Goal: Task Accomplishment & Management: Use online tool/utility

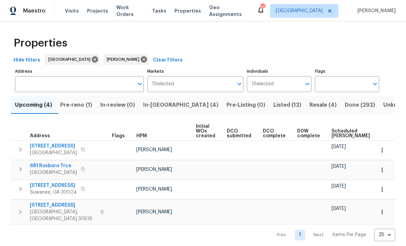
scroll to position [1, 0]
click at [309, 106] on span "Resale (4)" at bounding box center [322, 105] width 27 height 10
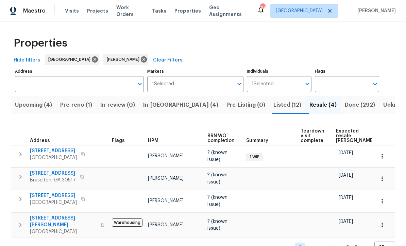
scroll to position [12, 0]
click at [273, 100] on span "Listed (12)" at bounding box center [287, 105] width 28 height 10
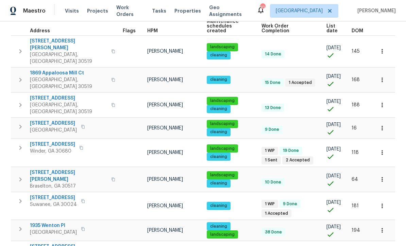
scroll to position [105, 0]
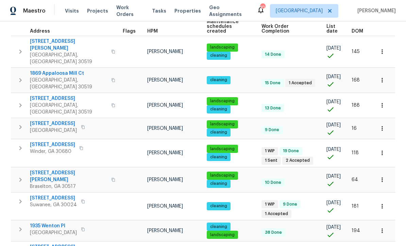
click at [55, 195] on span "1235 Park Pass Way" at bounding box center [53, 198] width 47 height 7
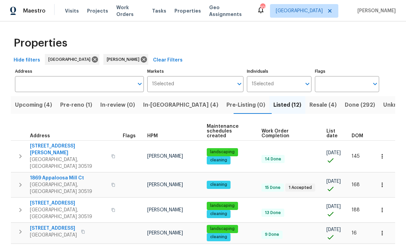
scroll to position [0, 0]
click at [166, 106] on span "In-reno (4)" at bounding box center [180, 105] width 75 height 10
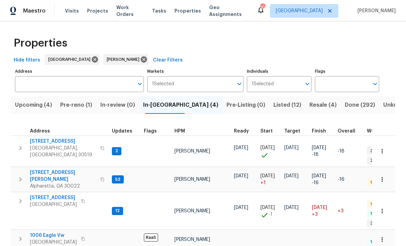
click at [54, 140] on span "[STREET_ADDRESS]" at bounding box center [63, 141] width 66 height 7
click at [61, 183] on span "Alpharetta, GA 30022" at bounding box center [63, 186] width 66 height 7
click at [60, 194] on span "6105 Crystal Cove Trl" at bounding box center [53, 197] width 47 height 7
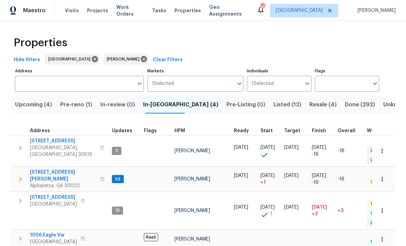
click at [56, 232] on span "1006 Eagle Vw" at bounding box center [53, 235] width 47 height 7
click at [68, 169] on span "10515 Colony Glen Dr" at bounding box center [63, 176] width 66 height 14
click at [74, 100] on span "Pre-reno (1)" at bounding box center [76, 105] width 32 height 10
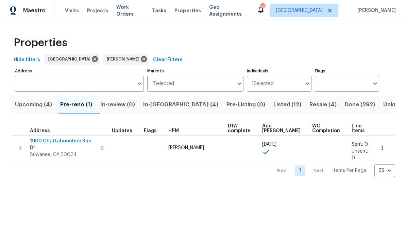
click at [56, 139] on span "1900 Chattahoochee Run Dr" at bounding box center [63, 145] width 66 height 14
click at [383, 145] on icon "button" at bounding box center [382, 148] width 7 height 7
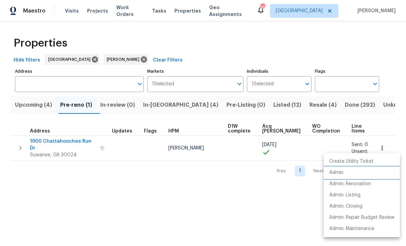
click at [347, 172] on li "Admin" at bounding box center [362, 172] width 76 height 11
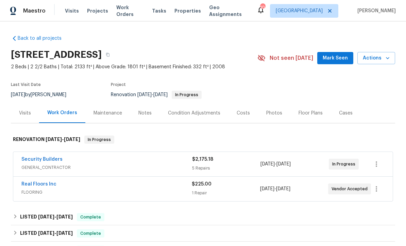
click at [343, 60] on span "Mark Seen" at bounding box center [335, 58] width 25 height 8
click at [395, 59] on button "Actions" at bounding box center [376, 58] width 38 height 13
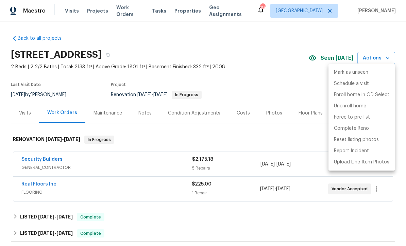
click at [32, 161] on div at bounding box center [203, 123] width 406 height 246
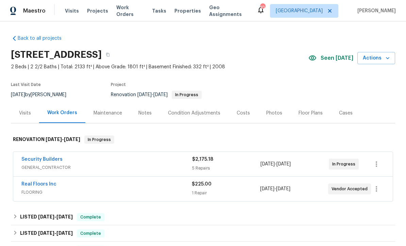
click at [34, 159] on link "Security Builders" at bounding box center [41, 159] width 41 height 5
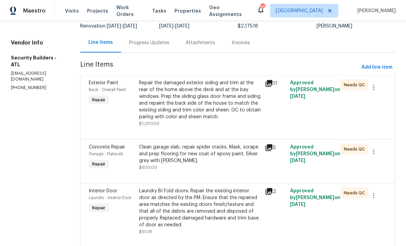
scroll to position [43, 0]
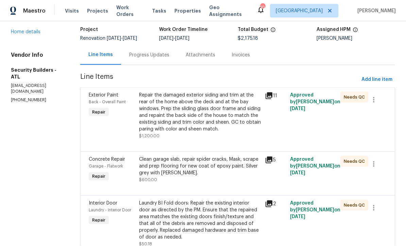
click at [195, 118] on div "Repair the damaged exterior siding and trim at the rear of the home above the d…" at bounding box center [200, 112] width 122 height 41
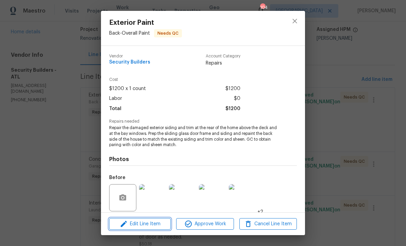
click at [159, 228] on span "Edit Line Item" at bounding box center [139, 224] width 57 height 8
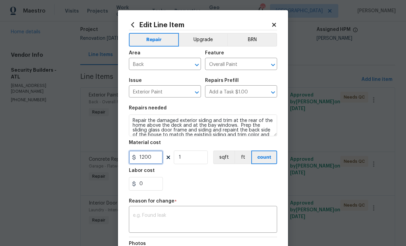
click at [158, 161] on input "1200" at bounding box center [146, 158] width 34 height 14
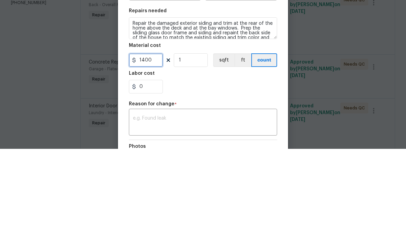
type input "1400"
click at [382, 80] on body "Maestro Visits Projects Work Orders Tasks Properties Geo Assignments 104 Atlant…" at bounding box center [203, 123] width 406 height 246
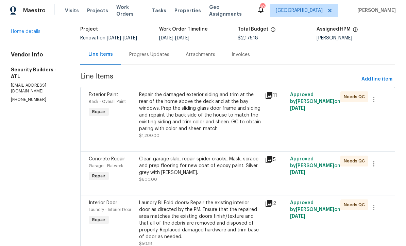
click at [213, 116] on div "Repair the damaged exterior siding and trim at the rear of the home above the d…" at bounding box center [200, 112] width 122 height 41
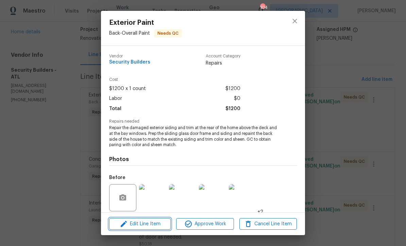
click at [160, 228] on span "Edit Line Item" at bounding box center [139, 224] width 57 height 8
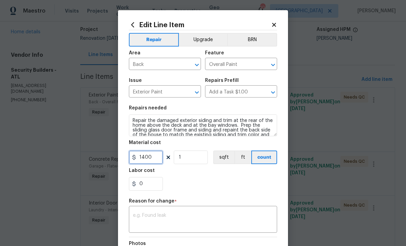
click at [160, 162] on input "1400" at bounding box center [146, 158] width 34 height 14
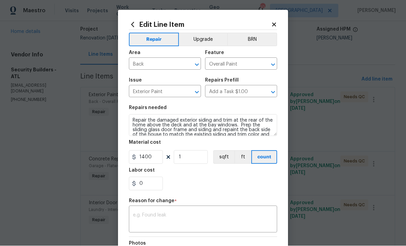
click at [279, 20] on div "Edit Line Item Repair Upgrade BRN Area Back ​ Feature Overall Paint ​ Issue Ext…" at bounding box center [203, 170] width 170 height 321
click at [272, 27] on icon at bounding box center [274, 25] width 6 height 6
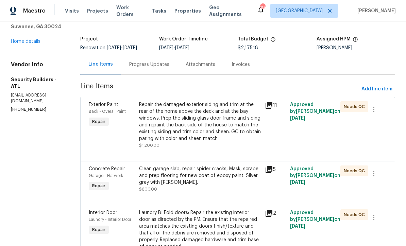
scroll to position [46, 0]
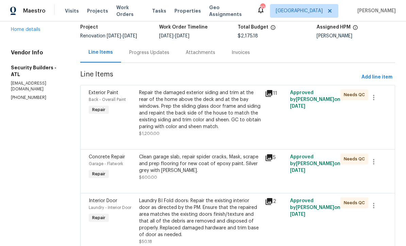
click at [213, 115] on div "Repair the damaged exterior siding and trim at the rear of the home above the d…" at bounding box center [200, 109] width 122 height 41
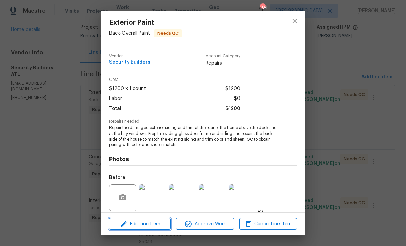
click at [158, 228] on span "Edit Line Item" at bounding box center [139, 224] width 57 height 8
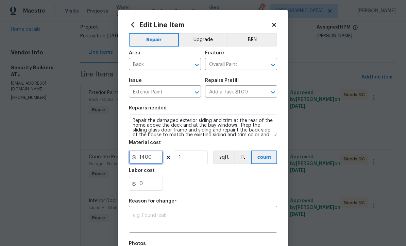
click at [157, 163] on input "1400" at bounding box center [146, 158] width 34 height 14
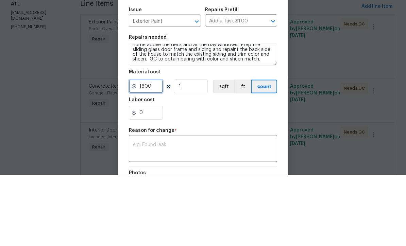
scroll to position [10, 0]
type input "1600"
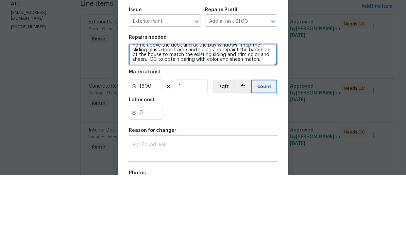
click at [258, 115] on textarea "Repair the damaged exterior siding and trim at the rear of the home above the d…" at bounding box center [203, 126] width 148 height 22
type textarea "Repair the damaged exterior siding and trim at the rear of the home above the d…"
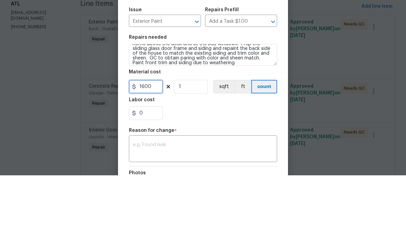
click at [159, 151] on input "1600" at bounding box center [146, 158] width 34 height 14
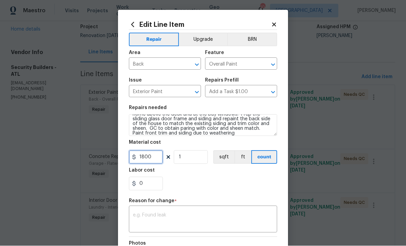
type input "1800"
click at [247, 214] on textarea at bounding box center [203, 220] width 140 height 14
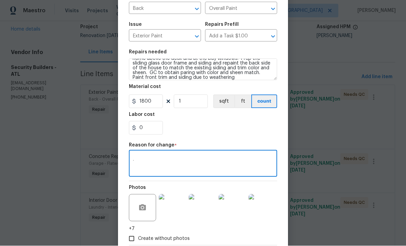
scroll to position [67, 0]
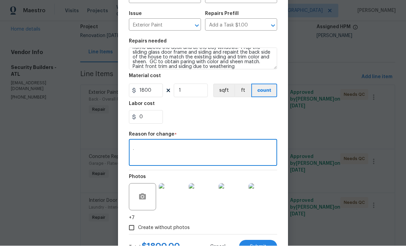
type textarea "."
click at [265, 245] on button "Submit" at bounding box center [258, 247] width 38 height 14
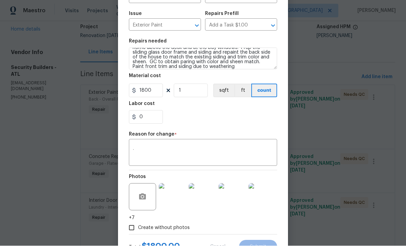
type textarea "Repair the damaged exterior siding and trim at the rear of the home above the d…"
type input "1200"
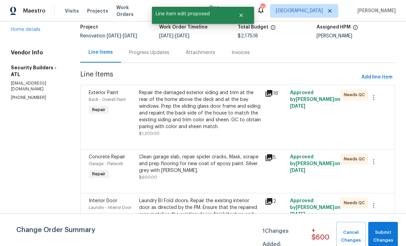
scroll to position [0, 0]
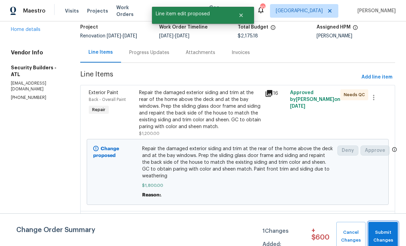
click at [388, 244] on span "Submit Changes" at bounding box center [382, 237] width 23 height 16
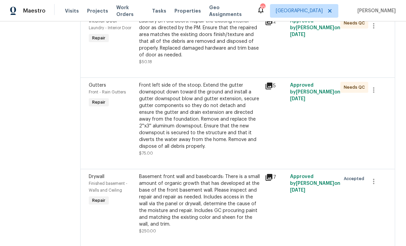
scroll to position [287, 0]
click at [220, 113] on div "Front left side of the stoop. Extend the gutter downspout down toward the groun…" at bounding box center [200, 116] width 122 height 68
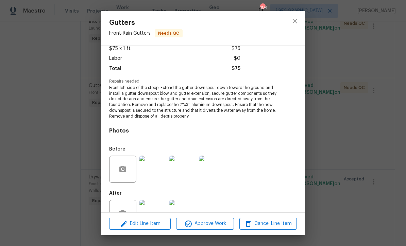
scroll to position [39, 0]
click at [158, 218] on img at bounding box center [152, 214] width 27 height 27
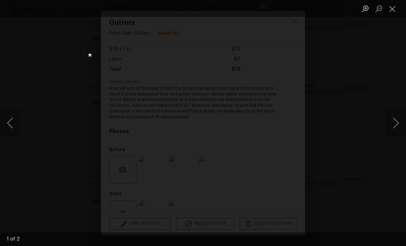
click at [396, 137] on button "Next image" at bounding box center [395, 122] width 20 height 27
click at [397, 137] on button "Next image" at bounding box center [395, 122] width 20 height 27
click at [397, 9] on button "Close lightbox" at bounding box center [392, 9] width 14 height 12
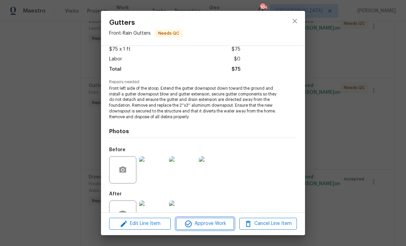
click at [209, 228] on span "Approve Work" at bounding box center [204, 224] width 53 height 8
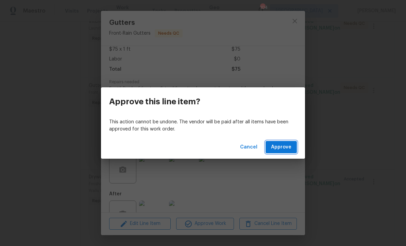
click at [289, 152] on span "Approve" at bounding box center [281, 147] width 20 height 8
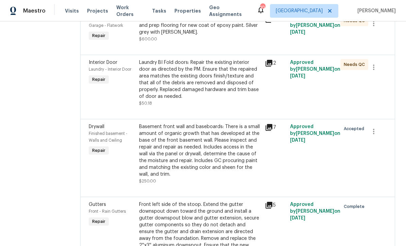
scroll to position [243, 0]
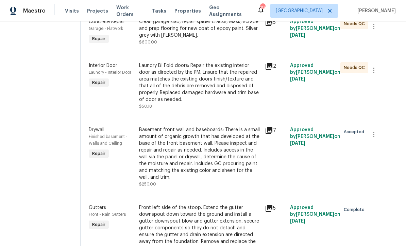
click at [199, 87] on div "Laundry BI Fold doors: Repair the existing interior door as directed by the PM.…" at bounding box center [200, 82] width 122 height 41
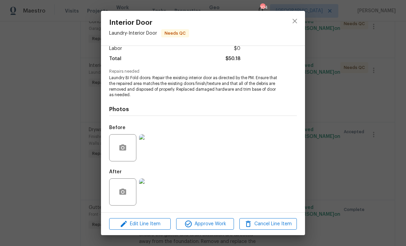
scroll to position [51, 0]
click at [211, 225] on span "Approve Work" at bounding box center [204, 224] width 53 height 8
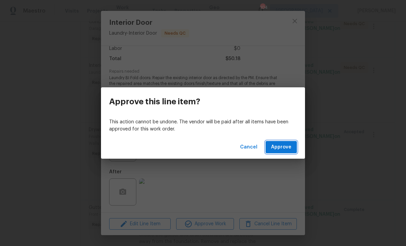
click at [282, 149] on span "Approve" at bounding box center [281, 147] width 20 height 8
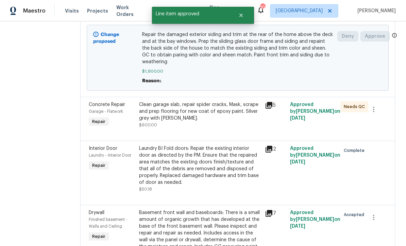
scroll to position [159, 0]
click at [221, 118] on div "Clean garage slab, repair spider cracks, Mask, scrape and prep flooring for new…" at bounding box center [200, 112] width 122 height 20
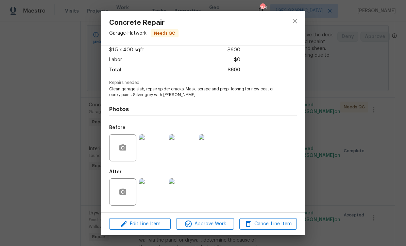
scroll to position [40, 0]
click at [156, 196] on img at bounding box center [152, 191] width 27 height 27
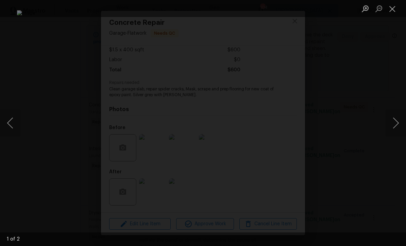
click at [397, 122] on button "Next image" at bounding box center [395, 122] width 20 height 27
click at [395, 12] on button "Close lightbox" at bounding box center [392, 9] width 14 height 12
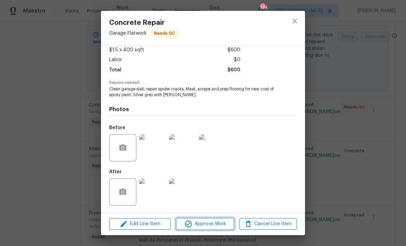
click at [216, 224] on span "Approve Work" at bounding box center [204, 224] width 53 height 8
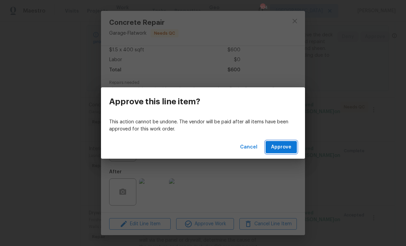
click at [286, 143] on span "Approve" at bounding box center [281, 147] width 20 height 8
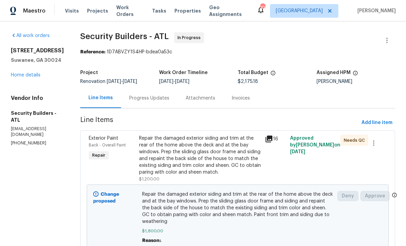
scroll to position [0, 0]
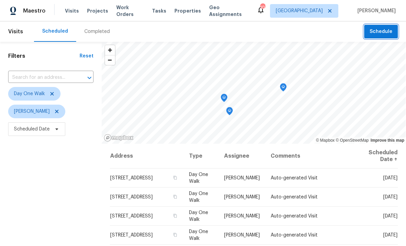
click at [385, 31] on span "Schedule" at bounding box center [380, 32] width 23 height 8
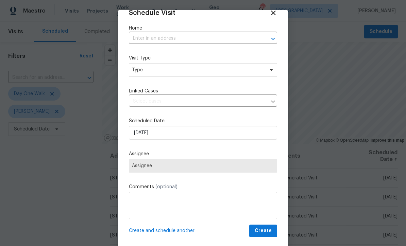
scroll to position [12, 0]
click at [208, 37] on input "text" at bounding box center [193, 38] width 129 height 11
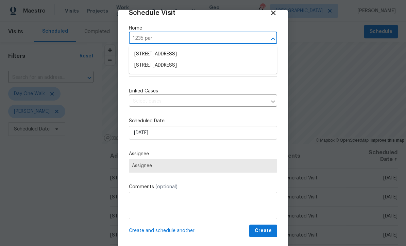
type input "1235 park"
click at [220, 65] on li "1235 Park Pass Way, Suwanee, GA 30024" at bounding box center [203, 65] width 148 height 11
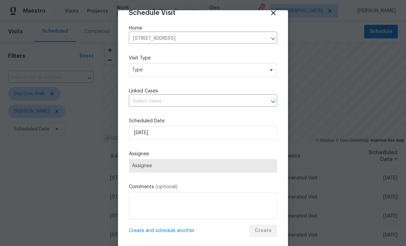
scroll to position [0, 0]
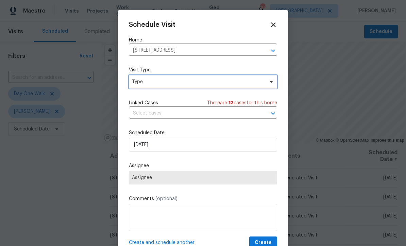
click at [273, 83] on icon at bounding box center [270, 81] width 5 height 5
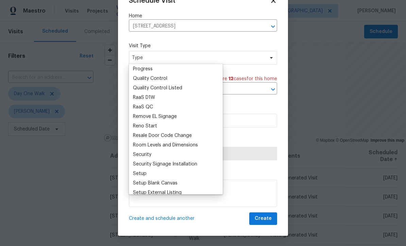
scroll to position [458, 0]
click at [149, 69] on div "Progress" at bounding box center [143, 68] width 20 height 7
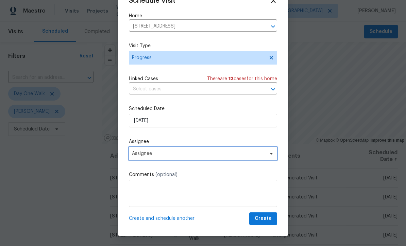
click at [226, 156] on span "Assignee" at bounding box center [198, 153] width 133 height 5
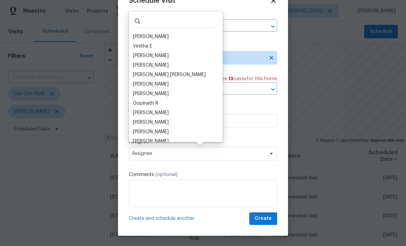
click at [177, 37] on div "[PERSON_NAME]" at bounding box center [176, 37] width 90 height 10
click at [172, 34] on div "[PERSON_NAME]" at bounding box center [176, 37] width 90 height 10
click at [170, 36] on div "[PERSON_NAME]" at bounding box center [176, 37] width 90 height 10
click at [164, 37] on div "[PERSON_NAME]" at bounding box center [151, 36] width 36 height 7
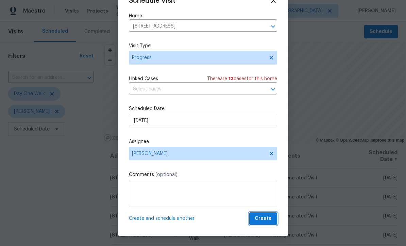
click at [272, 220] on button "Create" at bounding box center [263, 218] width 28 height 13
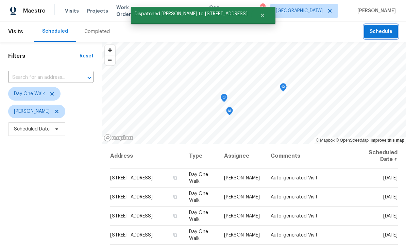
scroll to position [0, 0]
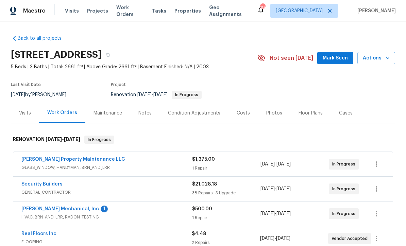
click at [347, 58] on span "Mark Seen" at bounding box center [335, 58] width 25 height 8
click at [71, 207] on link "[PERSON_NAME] Mechanical, Inc" at bounding box center [59, 209] width 77 height 5
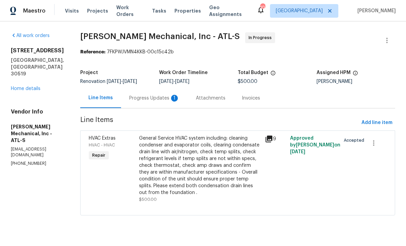
click at [176, 96] on div "Progress Updates 1" at bounding box center [154, 98] width 50 height 7
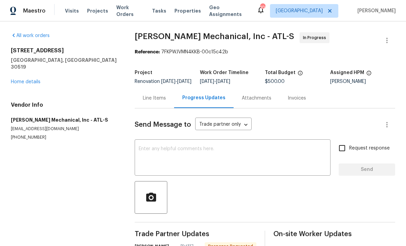
click at [212, 161] on textarea at bounding box center [233, 158] width 188 height 24
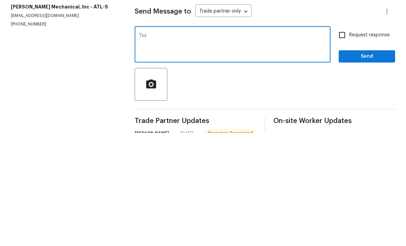
type textarea "Tks"
click at [365, 166] on span "Send" at bounding box center [367, 170] width 46 height 8
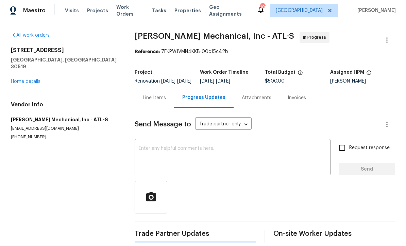
scroll to position [13, 0]
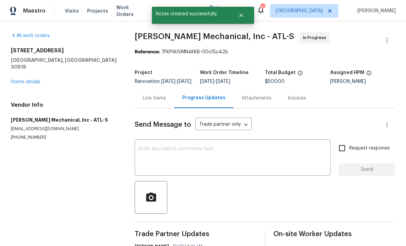
click at [42, 60] on div "3308 Hinsdale Ln Buford, GA 30519 Home details" at bounding box center [64, 66] width 107 height 38
click at [31, 80] on link "Home details" at bounding box center [26, 82] width 30 height 5
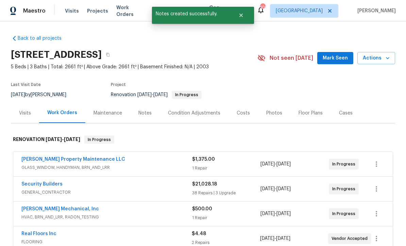
click at [147, 110] on div "Notes" at bounding box center [144, 113] width 13 height 7
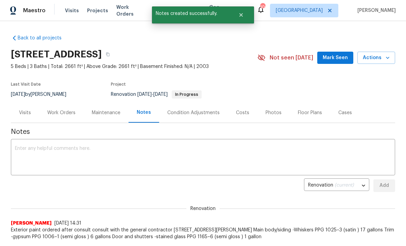
scroll to position [0, 0]
click at [173, 152] on textarea at bounding box center [203, 158] width 376 height 24
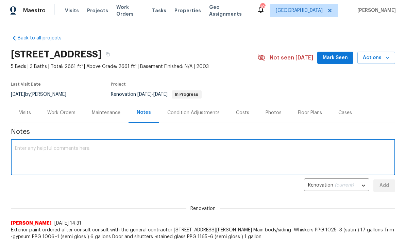
scroll to position [0, 0]
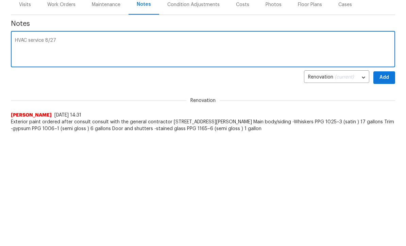
type textarea "HVAC service 8/27"
click at [393, 180] on button "Add" at bounding box center [384, 186] width 22 height 13
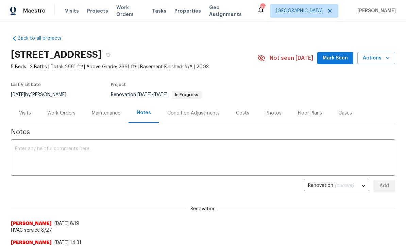
click at [344, 58] on span "Mark Seen" at bounding box center [335, 58] width 25 height 8
click at [64, 114] on div "Work Orders" at bounding box center [61, 113] width 28 height 7
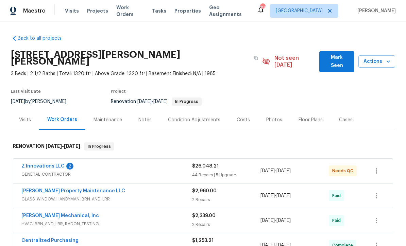
click at [341, 59] on span "Mark Seen" at bounding box center [337, 61] width 24 height 17
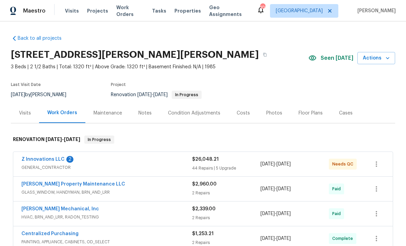
click at [51, 157] on link "Z Innovations LLC" at bounding box center [42, 159] width 43 height 5
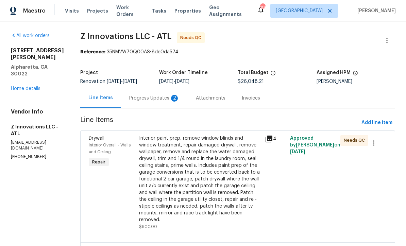
click at [162, 100] on div "Progress Updates 2" at bounding box center [154, 98] width 50 height 7
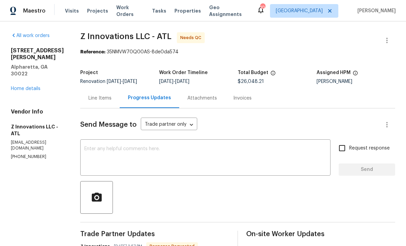
scroll to position [21, 0]
click at [213, 146] on textarea at bounding box center [205, 158] width 242 height 24
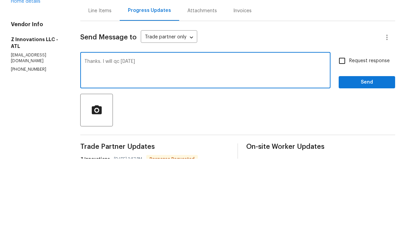
type textarea "Thanks. I will qc today"
click at [383, 166] on span "Send" at bounding box center [367, 170] width 46 height 8
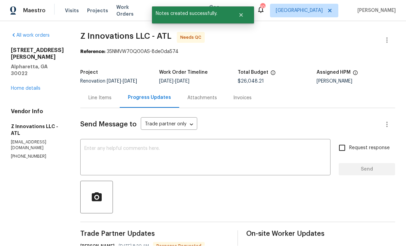
scroll to position [13, 0]
click at [38, 64] on div "10515 Colony Glen Dr Alpharetta, GA 30022 Home details" at bounding box center [37, 69] width 53 height 45
click at [28, 86] on link "Home details" at bounding box center [26, 88] width 30 height 5
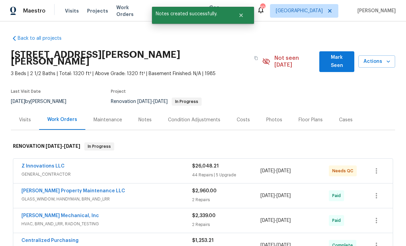
click at [345, 53] on span "Mark Seen" at bounding box center [337, 61] width 24 height 17
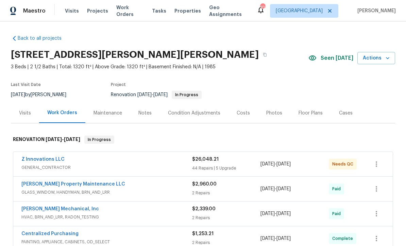
scroll to position [-1, 0]
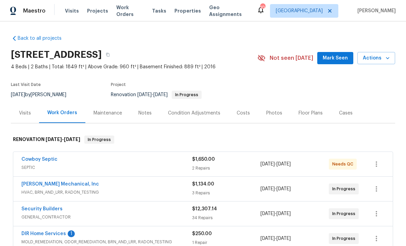
click at [343, 57] on span "Mark Seen" at bounding box center [335, 58] width 25 height 8
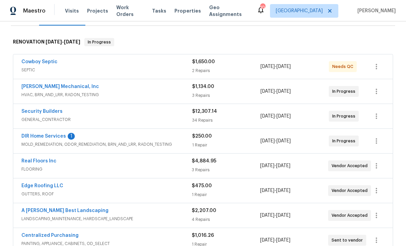
scroll to position [98, 0]
click at [55, 136] on link "DIR Home Services" at bounding box center [43, 136] width 45 height 5
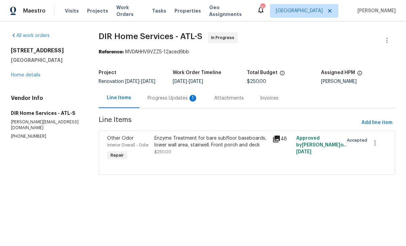
click at [171, 105] on div "Progress Updates 1" at bounding box center [172, 98] width 67 height 20
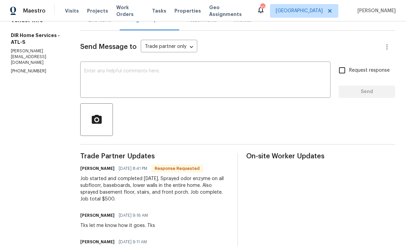
scroll to position [36, 0]
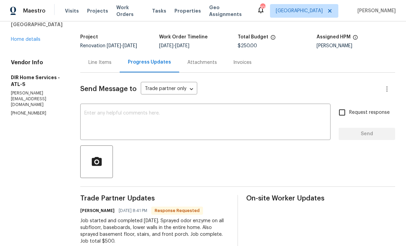
click at [111, 59] on div "Line Items" at bounding box center [99, 62] width 39 height 20
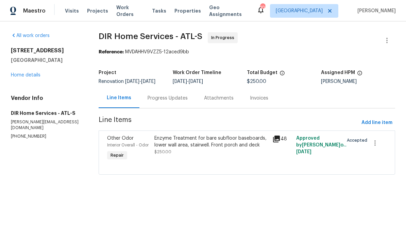
click at [179, 146] on div "Enzyme Treatment for bare subfloor baseboards, lower wall area, stairwell. Fron…" at bounding box center [211, 142] width 114 height 14
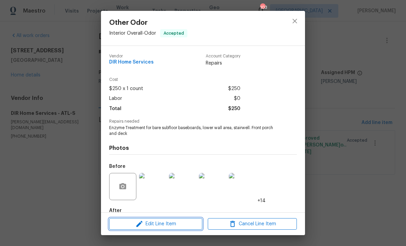
click at [172, 222] on span "Edit Line Item" at bounding box center [155, 224] width 89 height 8
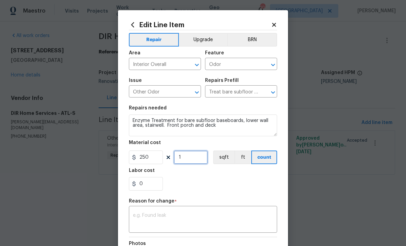
click at [194, 156] on input "1" at bounding box center [191, 158] width 34 height 14
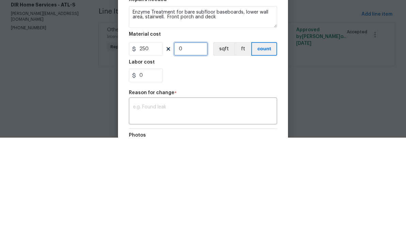
type input "2"
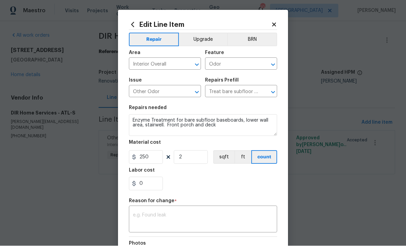
click at [196, 214] on textarea at bounding box center [203, 220] width 140 height 14
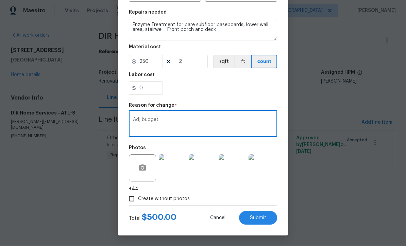
scroll to position [97, 0]
type textarea "Adj budget"
click at [209, 174] on img at bounding box center [202, 168] width 27 height 27
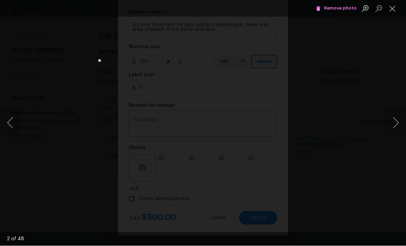
click at [399, 127] on button "Next image" at bounding box center [395, 122] width 20 height 27
click at [399, 122] on button "Next image" at bounding box center [395, 122] width 20 height 27
click at [398, 121] on button "Next image" at bounding box center [395, 122] width 20 height 27
click at [399, 122] on button "Next image" at bounding box center [395, 122] width 20 height 27
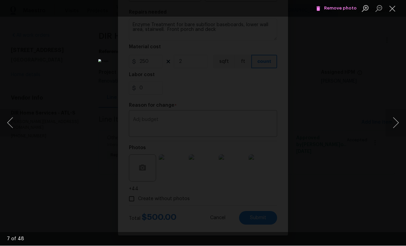
click at [398, 121] on button "Next image" at bounding box center [395, 122] width 20 height 27
click at [397, 122] on button "Next image" at bounding box center [395, 122] width 20 height 27
click at [397, 121] on button "Next image" at bounding box center [395, 122] width 20 height 27
click at [398, 121] on button "Next image" at bounding box center [395, 122] width 20 height 27
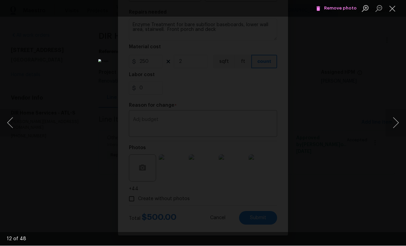
click at [396, 10] on button "Close lightbox" at bounding box center [392, 9] width 14 height 12
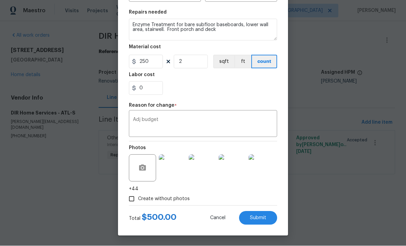
click at [265, 218] on span "Submit" at bounding box center [258, 218] width 16 height 5
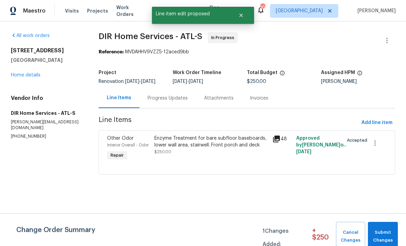
scroll to position [0, 0]
click at [387, 233] on span "Submit Changes" at bounding box center [382, 237] width 23 height 16
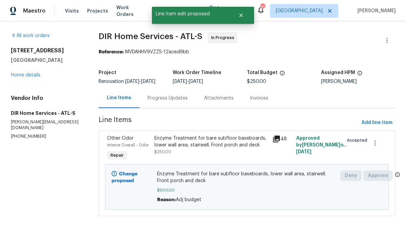
click at [181, 97] on div "Progress Updates" at bounding box center [167, 98] width 40 height 7
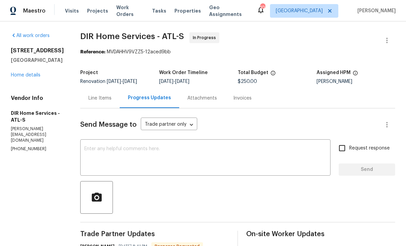
click at [192, 152] on textarea at bounding box center [205, 158] width 242 height 24
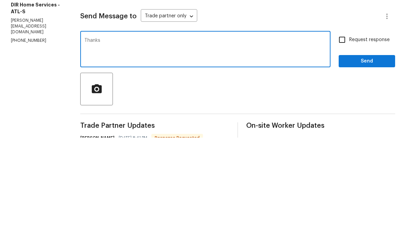
type textarea "Thanks"
click at [375, 166] on span "Send" at bounding box center [367, 170] width 46 height 8
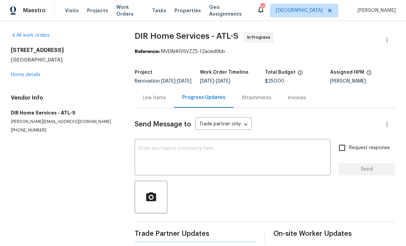
scroll to position [13, 0]
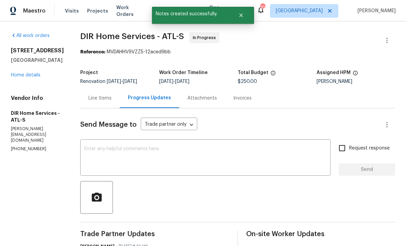
click at [23, 73] on link "Home details" at bounding box center [26, 75] width 30 height 5
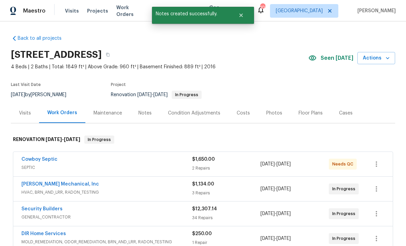
click at [147, 110] on div "Notes" at bounding box center [144, 113] width 13 height 7
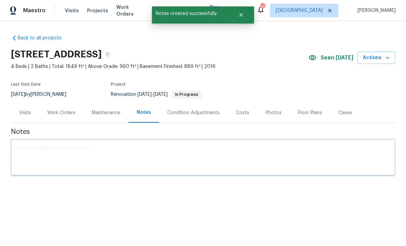
scroll to position [0, 0]
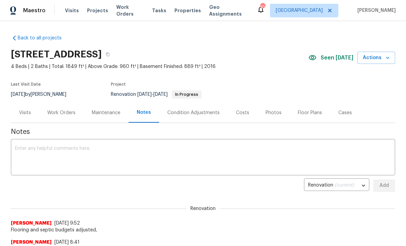
click at [143, 153] on textarea at bounding box center [203, 158] width 376 height 24
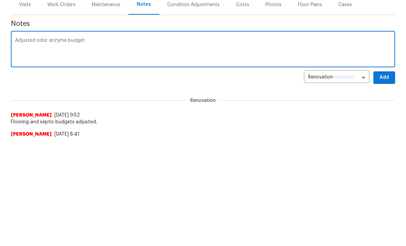
type textarea "Adjusted odor enzyme budget"
click at [392, 180] on button "Add" at bounding box center [384, 186] width 22 height 13
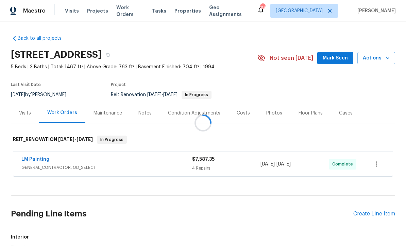
click at [341, 60] on div at bounding box center [203, 123] width 406 height 246
click at [347, 56] on span "Mark Seen" at bounding box center [335, 58] width 25 height 8
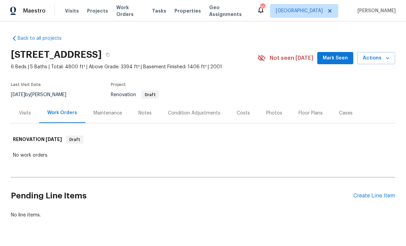
click at [274, 113] on div "Photos" at bounding box center [274, 113] width 16 height 7
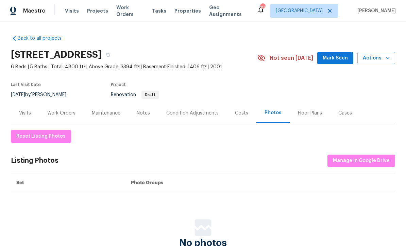
click at [315, 111] on div "Floor Plans" at bounding box center [310, 113] width 24 height 7
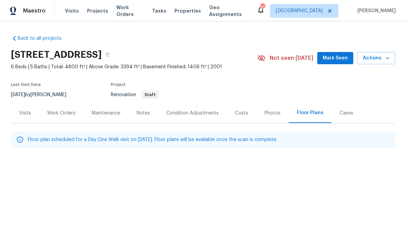
click at [70, 117] on div "Work Orders" at bounding box center [61, 113] width 45 height 20
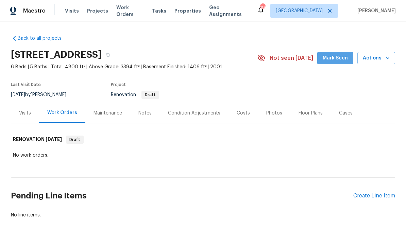
click at [345, 58] on span "Mark Seen" at bounding box center [335, 58] width 25 height 8
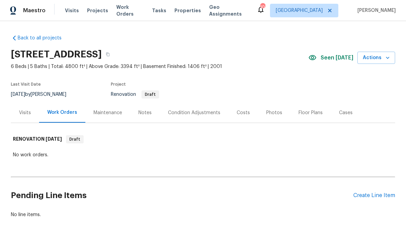
click at [373, 193] on div "Create Line Item" at bounding box center [374, 196] width 42 height 6
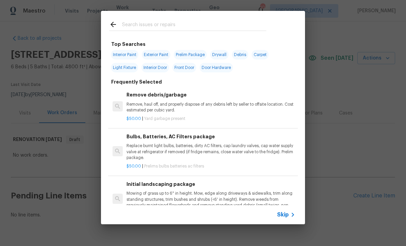
click at [186, 21] on input "text" at bounding box center [194, 25] width 144 height 10
type input "Stpp"
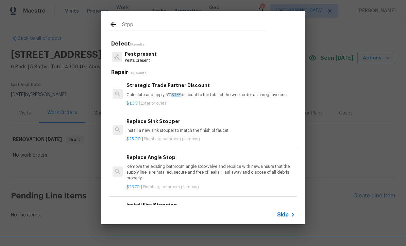
click at [199, 87] on h6 "Strategic Trade Partner Discount" at bounding box center [210, 85] width 169 height 7
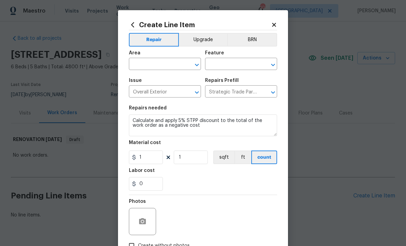
click at [197, 64] on icon "Open" at bounding box center [197, 65] width 8 height 8
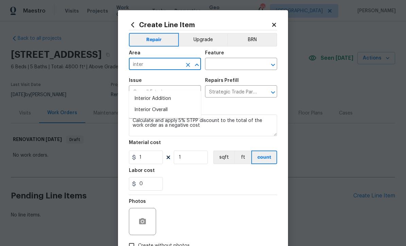
click at [181, 104] on li "Interior Overall" at bounding box center [165, 109] width 72 height 11
type input "Interior Overall"
click at [234, 65] on input "text" at bounding box center [231, 64] width 53 height 11
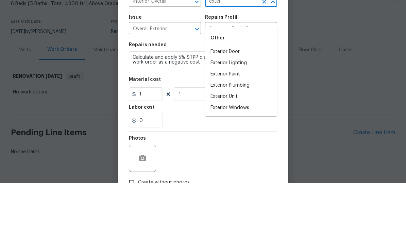
click at [238, 154] on li "Exterior Unit" at bounding box center [241, 159] width 72 height 11
type input "Exterior Unit"
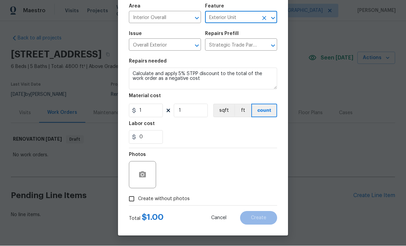
scroll to position [48, 0]
click at [138, 107] on input "1" at bounding box center [146, 111] width 34 height 14
type input "-1"
click at [131, 201] on input "Create without photos" at bounding box center [131, 199] width 13 height 13
checkbox input "true"
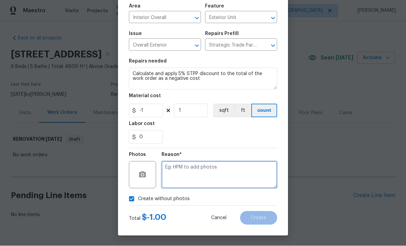
click at [237, 173] on textarea at bounding box center [219, 174] width 116 height 27
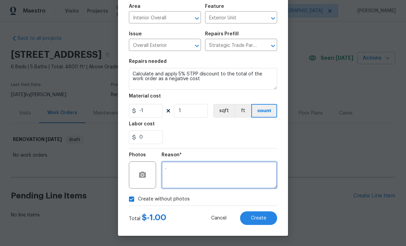
type textarea "."
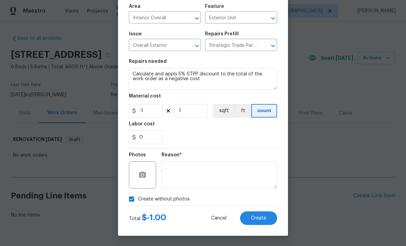
click at [264, 218] on span "Create" at bounding box center [258, 218] width 15 height 5
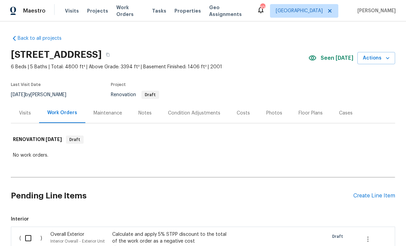
scroll to position [0, 0]
